Goal: Task Accomplishment & Management: Complete application form

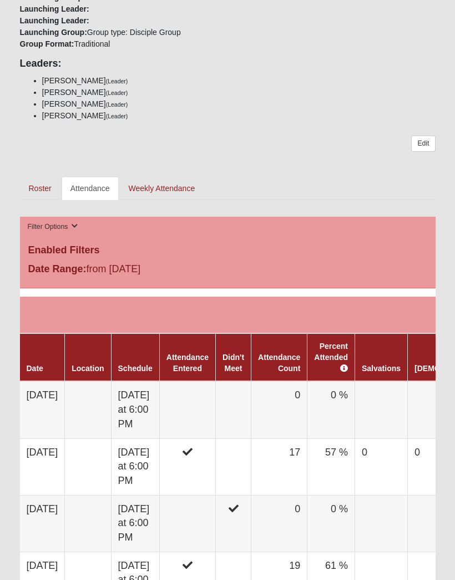
scroll to position [481, 0]
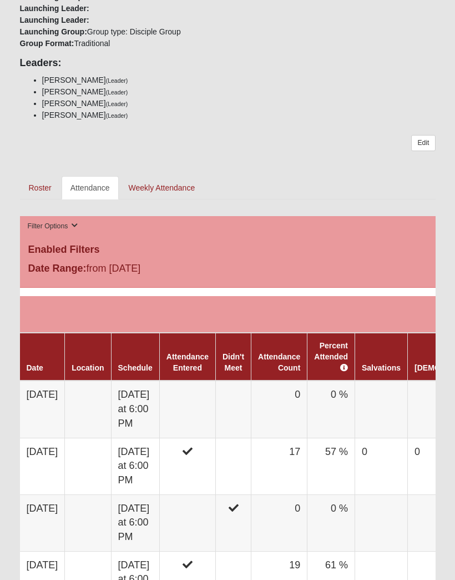
click at [65, 381] on td "[DATE]" at bounding box center [42, 409] width 45 height 57
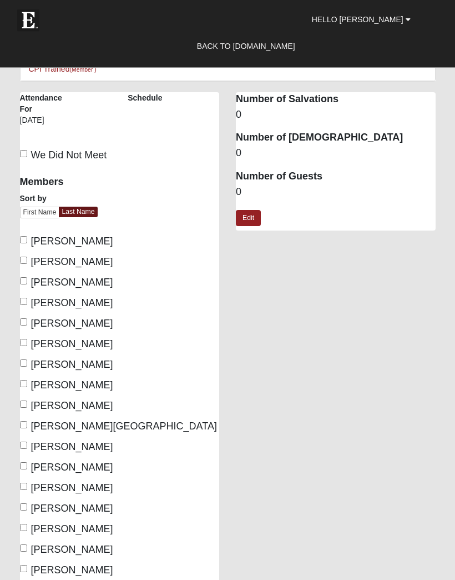
scroll to position [194, 0]
click at [27, 318] on input "[PERSON_NAME]" at bounding box center [23, 321] width 7 height 7
checkbox input "true"
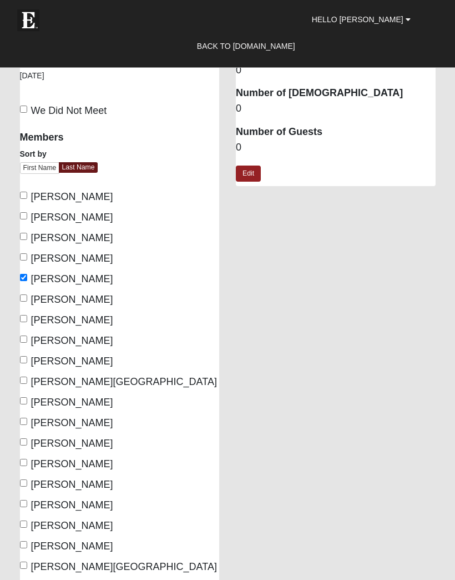
scroll to position [239, 0]
click at [24, 319] on input "[PERSON_NAME]" at bounding box center [23, 318] width 7 height 7
checkbox input "true"
click at [31, 335] on span "[PERSON_NAME]" at bounding box center [72, 340] width 82 height 11
click at [27, 335] on input "[PERSON_NAME]" at bounding box center [23, 338] width 7 height 7
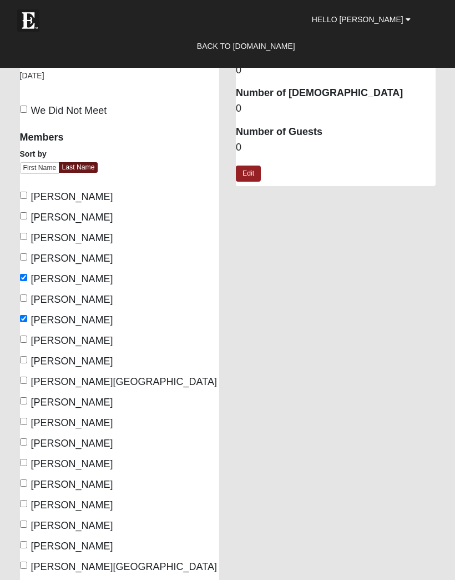
checkbox input "true"
click at [27, 356] on input "[PERSON_NAME]" at bounding box center [23, 359] width 7 height 7
checkbox input "true"
click at [27, 380] on input "[PERSON_NAME][GEOGRAPHIC_DATA]" at bounding box center [23, 379] width 7 height 7
checkbox input "true"
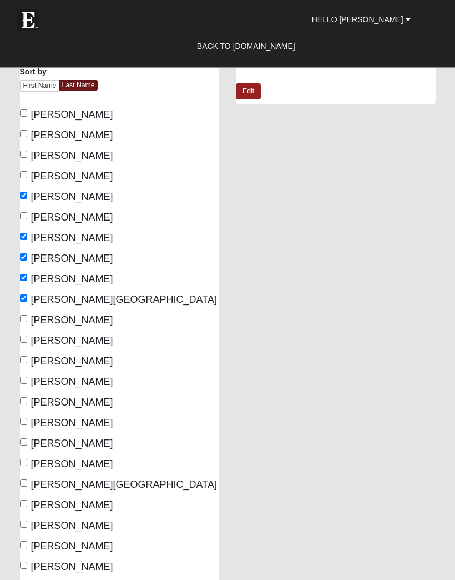
scroll to position [321, 0]
click at [27, 316] on input "[PERSON_NAME]" at bounding box center [23, 318] width 7 height 7
checkbox input "true"
click at [30, 335] on label "[PERSON_NAME]" at bounding box center [66, 340] width 93 height 15
click at [27, 335] on input "[PERSON_NAME]" at bounding box center [23, 338] width 7 height 7
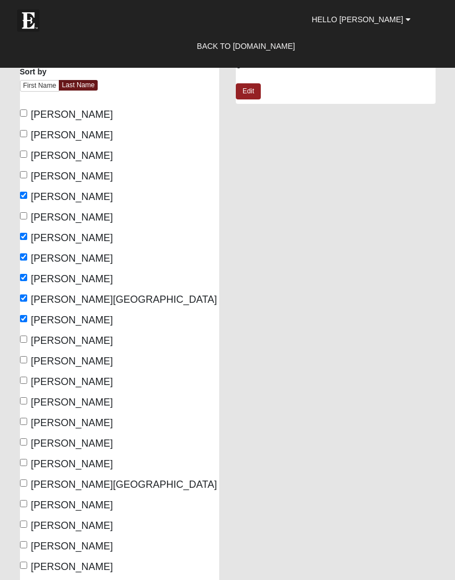
checkbox input "true"
click at [26, 359] on input "[PERSON_NAME]" at bounding box center [23, 359] width 7 height 7
checkbox input "true"
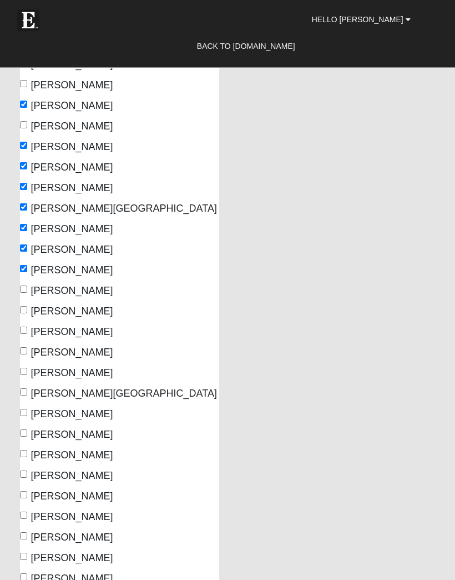
scroll to position [413, 0]
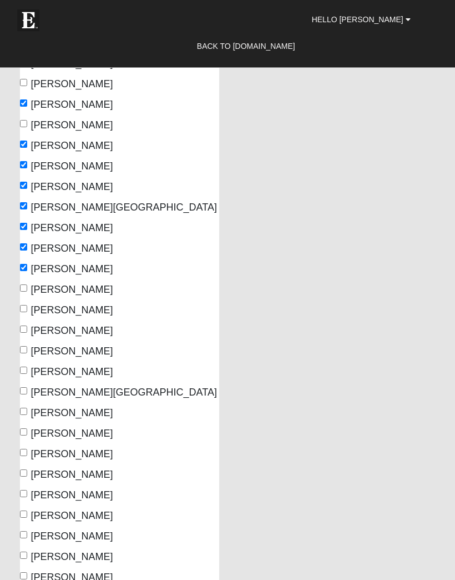
click at [27, 309] on input "[PERSON_NAME]" at bounding box center [23, 308] width 7 height 7
checkbox input "true"
click at [25, 328] on input "[PERSON_NAME]" at bounding box center [23, 329] width 7 height 7
checkbox input "true"
click at [29, 347] on label "[PERSON_NAME]" at bounding box center [66, 351] width 93 height 15
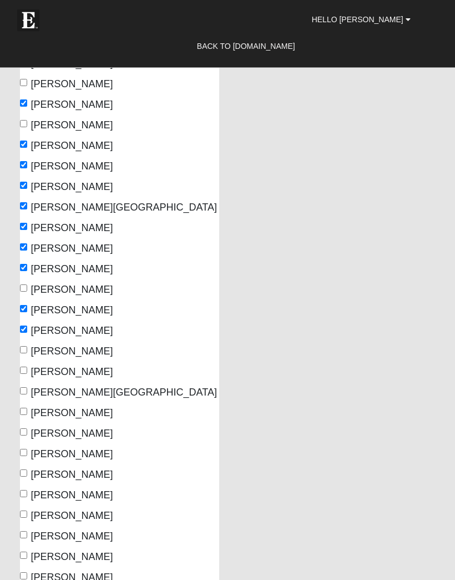
click at [27, 347] on input "[PERSON_NAME]" at bounding box center [23, 349] width 7 height 7
checkbox input "true"
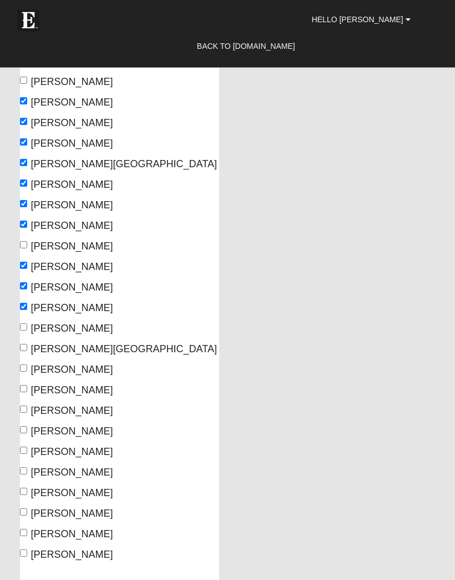
scroll to position [462, 0]
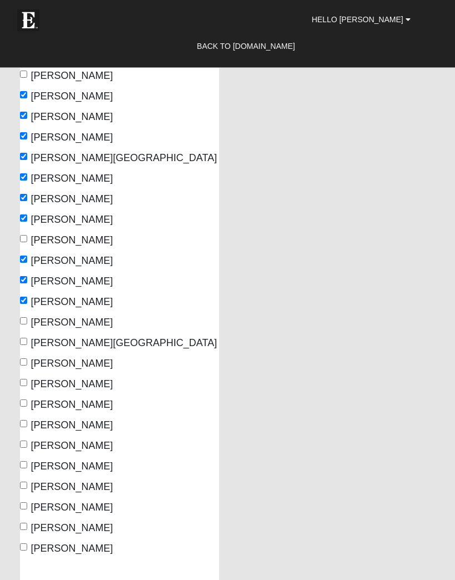
click at [21, 338] on input "[PERSON_NAME][GEOGRAPHIC_DATA]" at bounding box center [23, 341] width 7 height 7
checkbox input "true"
click at [27, 361] on input "[PERSON_NAME]" at bounding box center [23, 362] width 7 height 7
checkbox input "true"
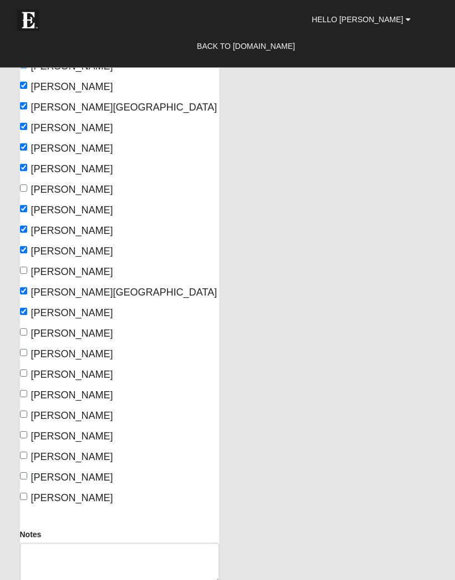
scroll to position [513, 0]
click at [129, 343] on div "Members Sort by First Name Last Name [PERSON_NAME], [PERSON_NAME], [PERSON_NAME…" at bounding box center [120, 178] width 200 height 656
click at [38, 434] on span "[PERSON_NAME]" at bounding box center [72, 435] width 82 height 11
click at [27, 434] on input "[PERSON_NAME]" at bounding box center [23, 434] width 7 height 7
checkbox input "true"
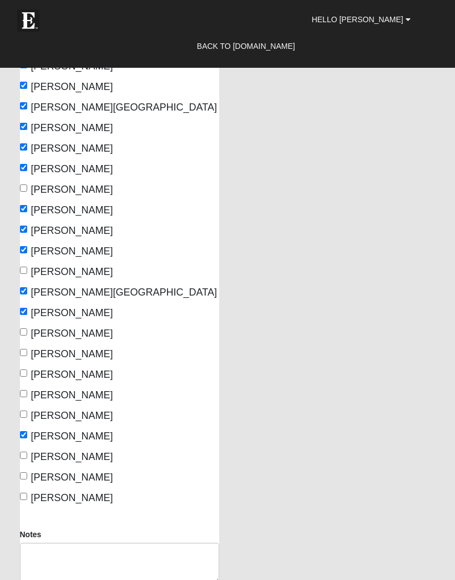
click at [34, 457] on span "[PERSON_NAME]" at bounding box center [72, 456] width 82 height 11
click at [27, 457] on input "[PERSON_NAME]" at bounding box center [23, 454] width 7 height 7
checkbox input "true"
click at [27, 495] on input "[PERSON_NAME]" at bounding box center [23, 495] width 7 height 7
checkbox input "true"
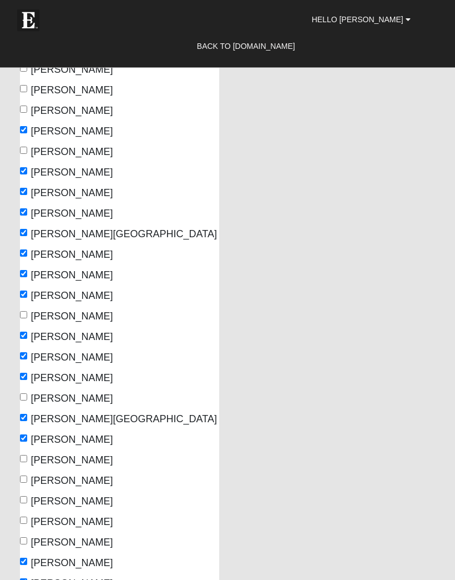
scroll to position [380, 0]
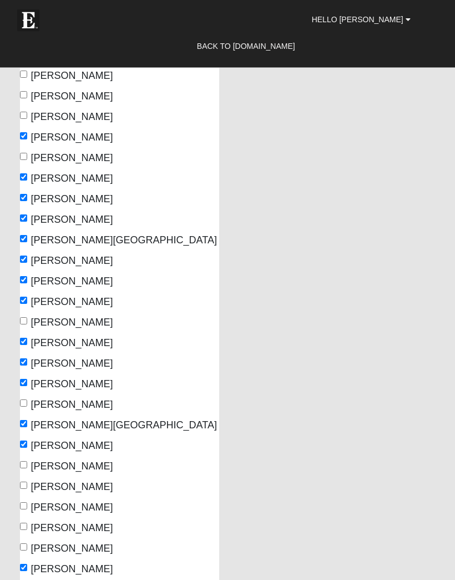
click at [34, 91] on span "[PERSON_NAME]" at bounding box center [72, 96] width 82 height 11
click at [27, 92] on input "[PERSON_NAME]" at bounding box center [23, 95] width 7 height 7
checkbox input "true"
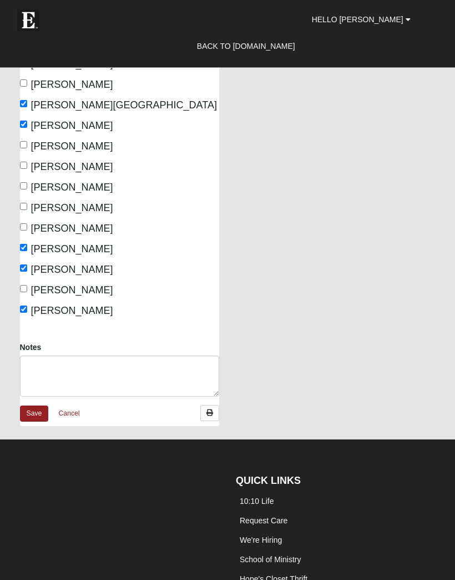
scroll to position [700, 0]
click at [36, 410] on link "Save" at bounding box center [34, 413] width 29 height 16
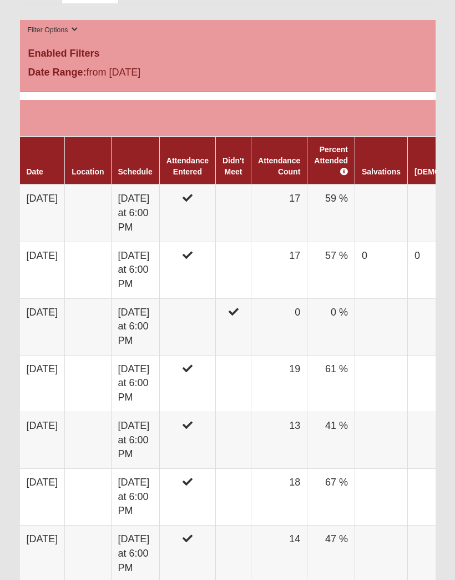
scroll to position [678, 0]
